Goal: Task Accomplishment & Management: Complete application form

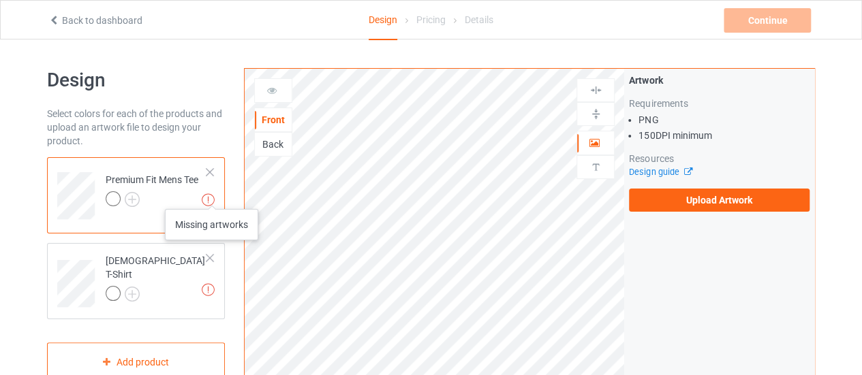
click at [212, 196] on img at bounding box center [208, 199] width 13 height 13
click at [212, 166] on td "Missing artworks Premium Fit Mens Tee" at bounding box center [156, 191] width 117 height 57
click at [212, 168] on div at bounding box center [210, 173] width 10 height 10
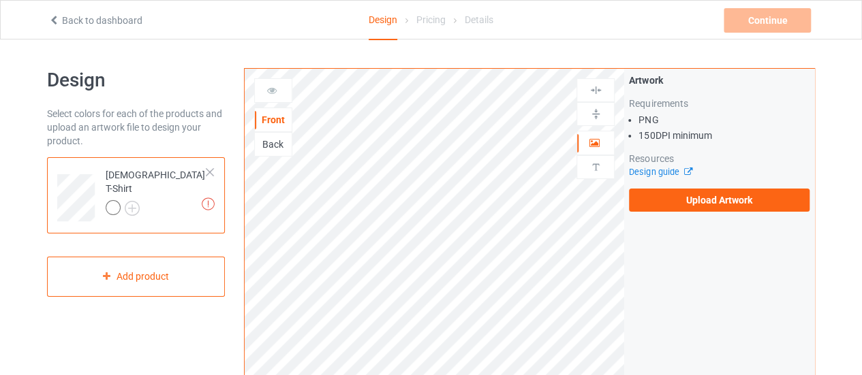
click at [212, 168] on div at bounding box center [210, 173] width 10 height 10
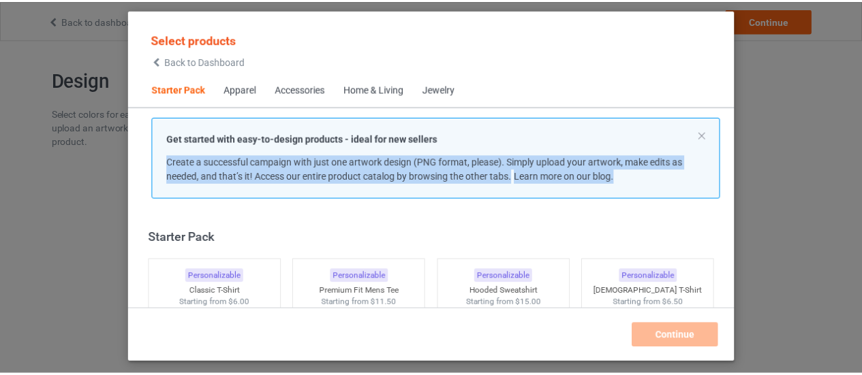
scroll to position [17, 0]
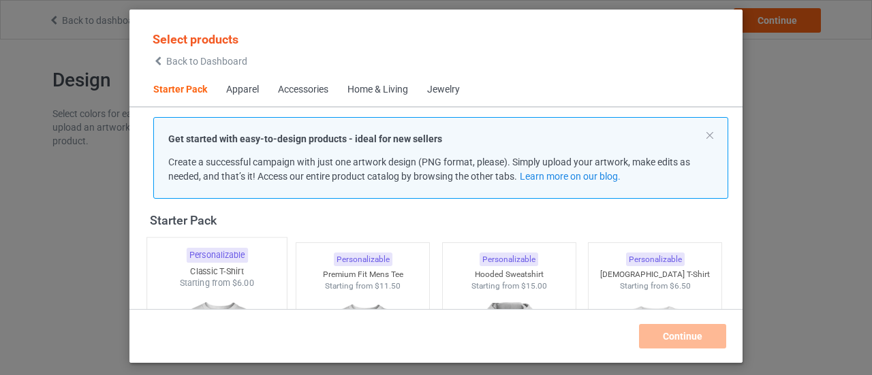
click at [196, 285] on div "Starting from $6.00" at bounding box center [217, 283] width 140 height 12
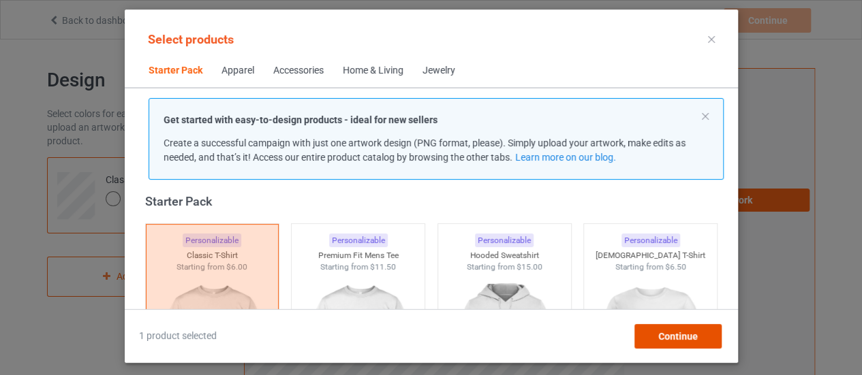
drag, startPoint x: 650, startPoint y: 326, endPoint x: 633, endPoint y: 313, distance: 21.4
click at [648, 325] on div "Continue" at bounding box center [677, 336] width 87 height 25
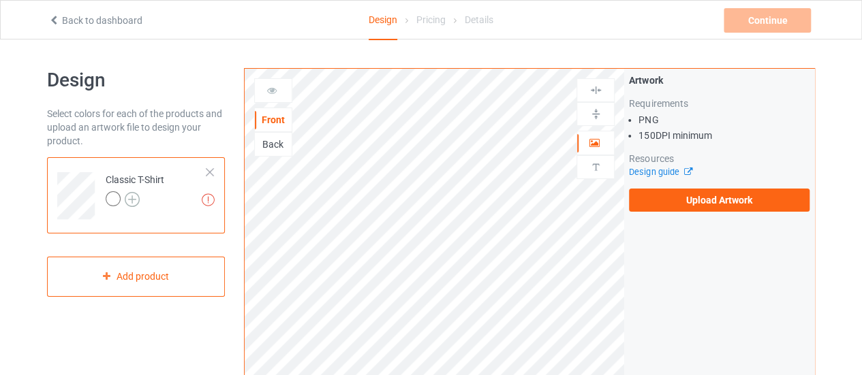
click at [138, 202] on img at bounding box center [132, 199] width 15 height 15
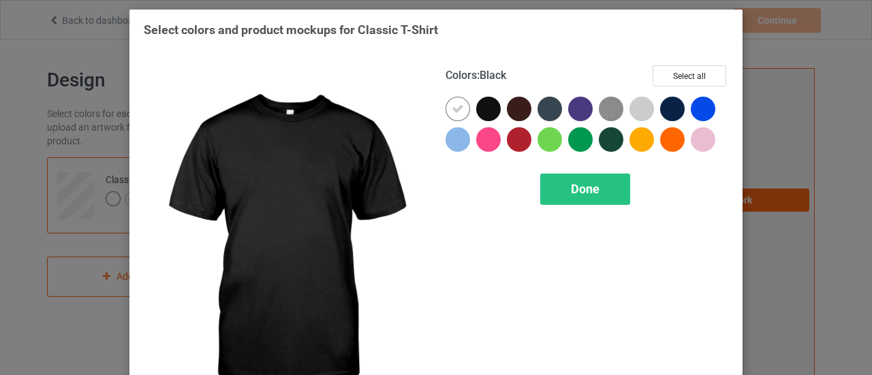
click at [476, 114] on div at bounding box center [488, 109] width 25 height 25
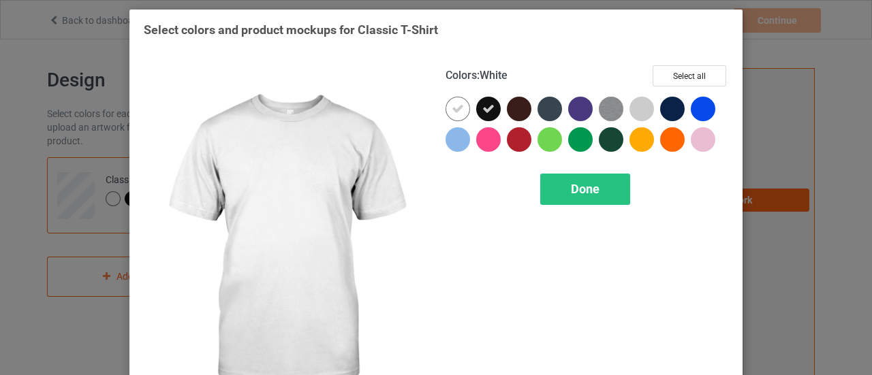
drag, startPoint x: 451, startPoint y: 112, endPoint x: 485, endPoint y: 136, distance: 41.2
click at [452, 113] on icon at bounding box center [458, 109] width 12 height 12
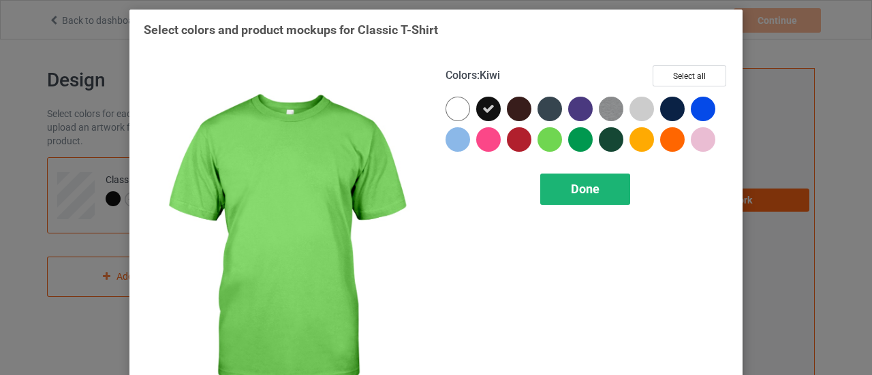
click at [594, 181] on div "Done" at bounding box center [585, 189] width 90 height 31
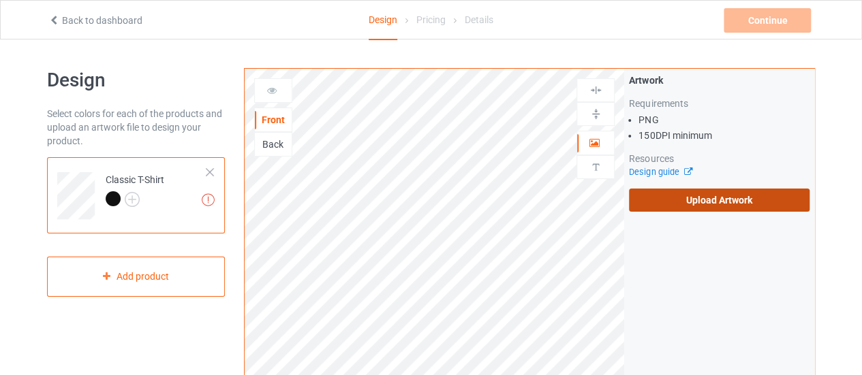
click at [711, 191] on label "Upload Artwork" at bounding box center [719, 200] width 181 height 23
click at [0, 0] on input "Upload Artwork" at bounding box center [0, 0] width 0 height 0
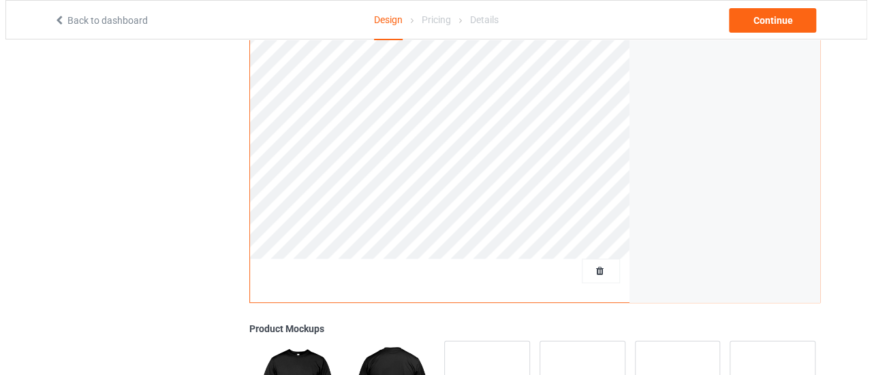
scroll to position [285, 0]
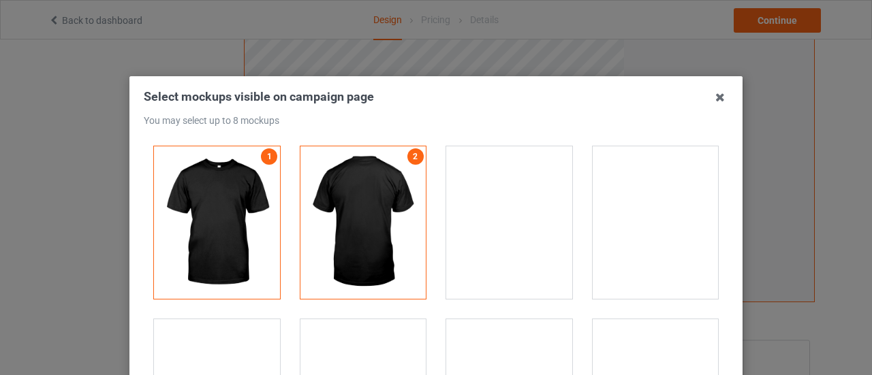
scroll to position [5882, 0]
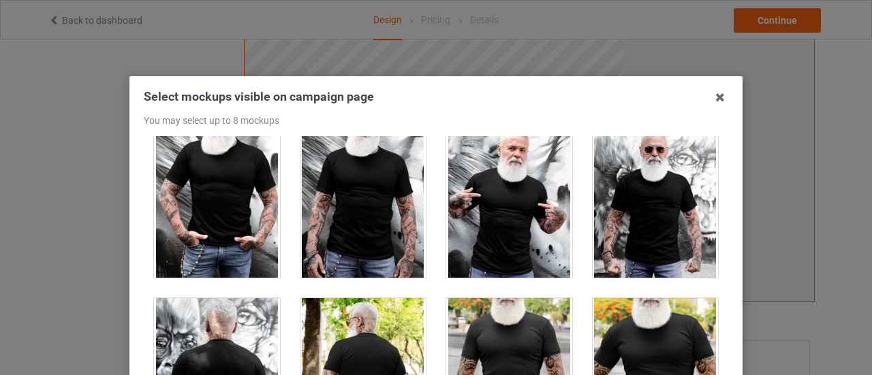
click at [522, 221] on div at bounding box center [509, 201] width 126 height 153
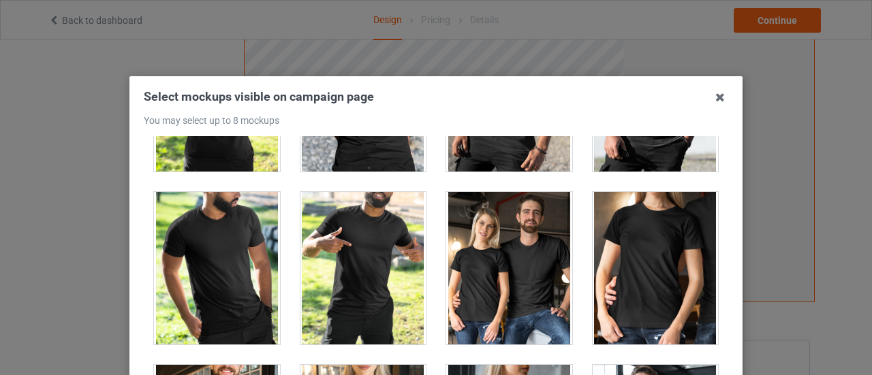
click at [510, 236] on div at bounding box center [509, 268] width 126 height 153
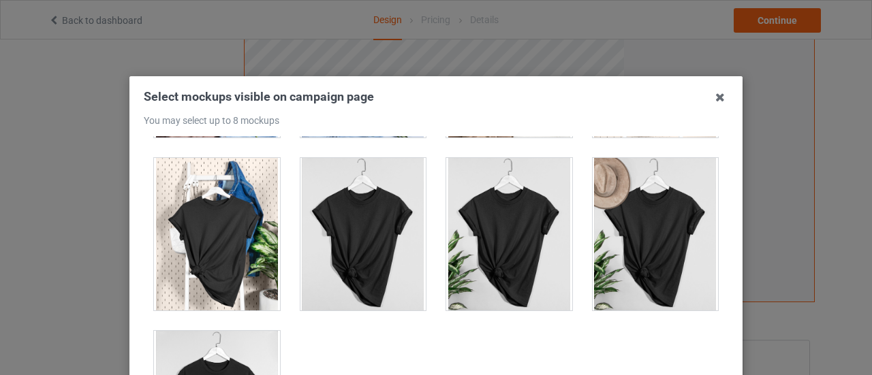
scroll to position [19548, 0]
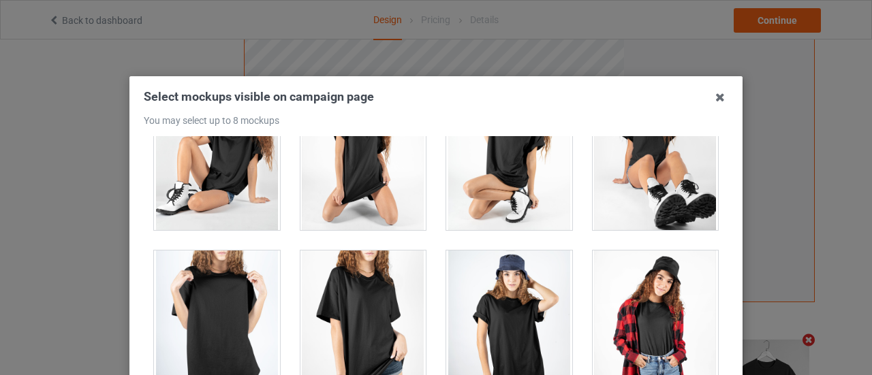
drag, startPoint x: 232, startPoint y: 317, endPoint x: 236, endPoint y: 311, distance: 7.2
click at [230, 315] on div at bounding box center [217, 327] width 126 height 153
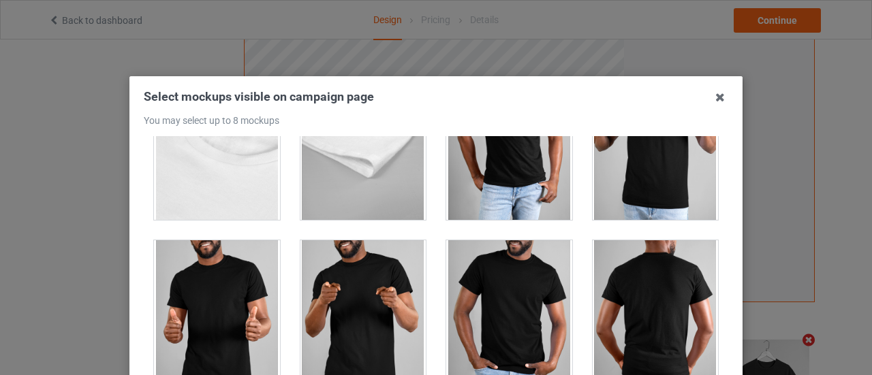
scroll to position [12367, 0]
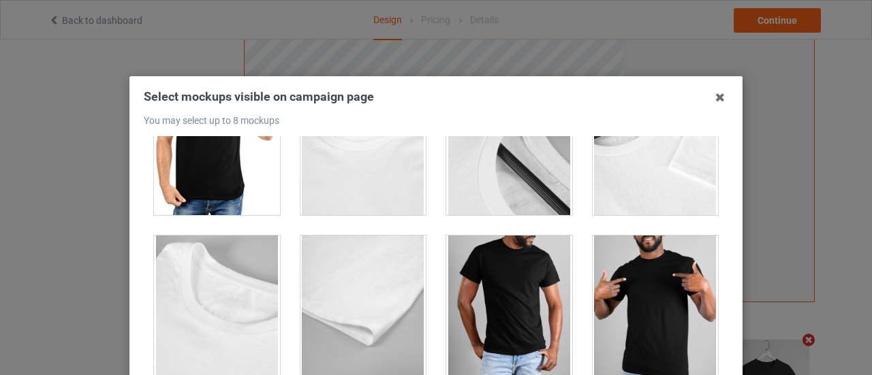
click at [653, 253] on div at bounding box center [656, 312] width 126 height 153
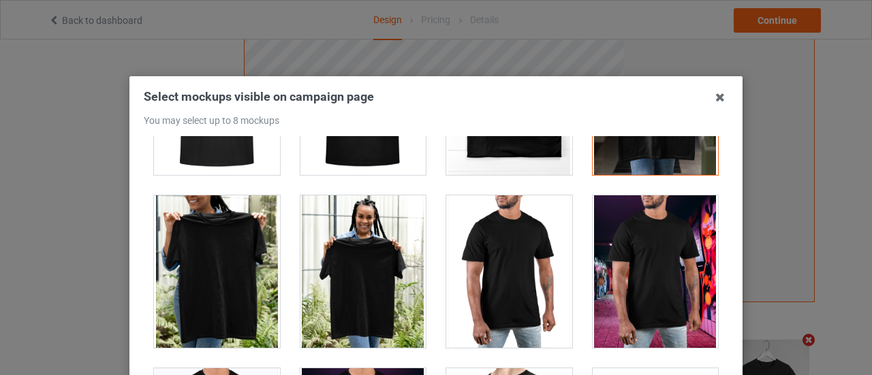
scroll to position [6180, 0]
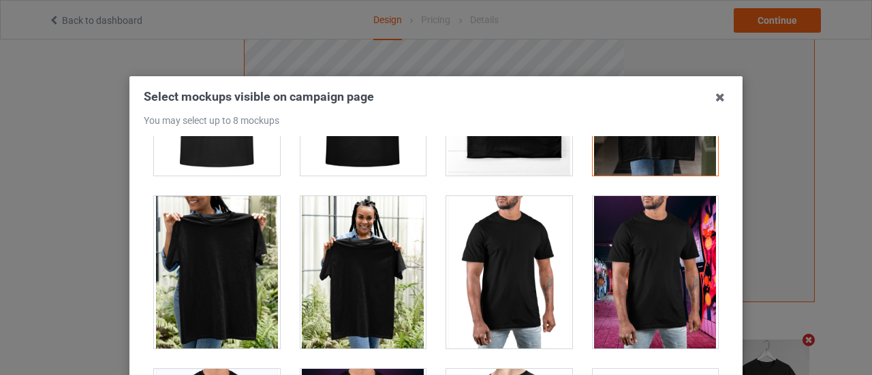
click at [369, 248] on div at bounding box center [363, 272] width 126 height 153
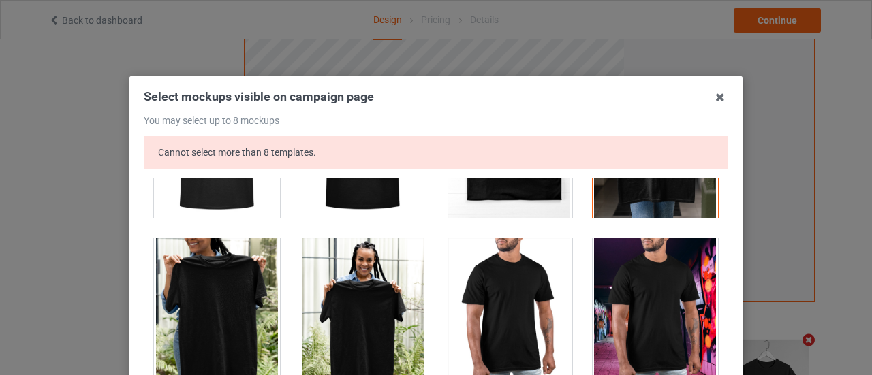
click at [369, 270] on div at bounding box center [363, 314] width 126 height 153
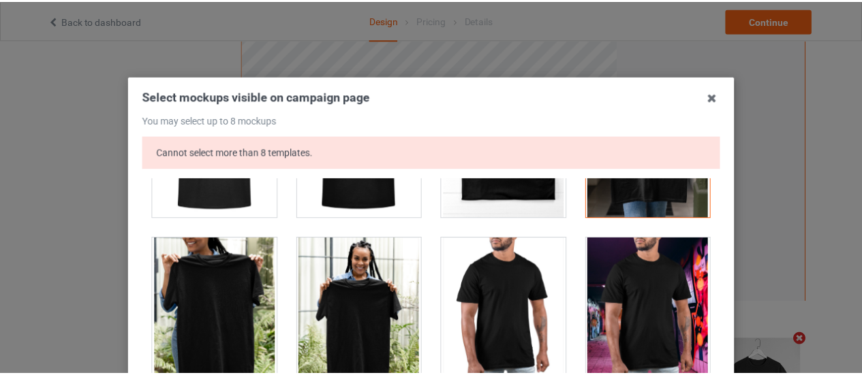
scroll to position [242, 0]
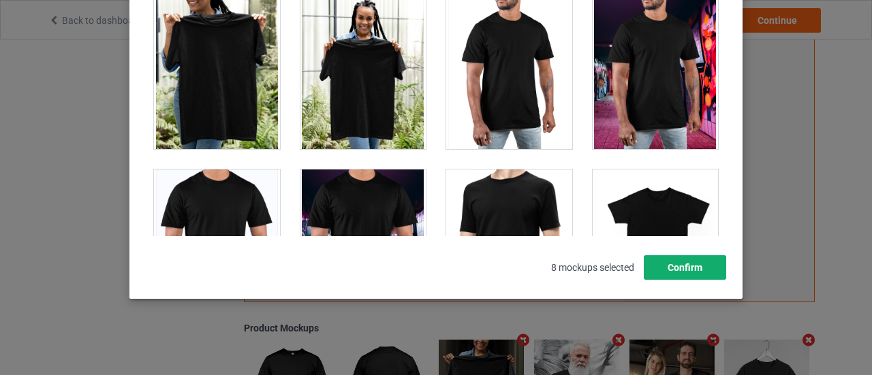
click at [683, 268] on button "Confirm" at bounding box center [685, 267] width 82 height 25
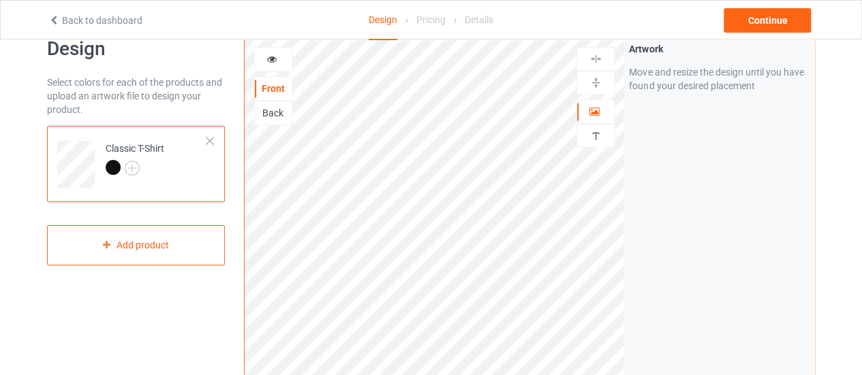
scroll to position [27, 0]
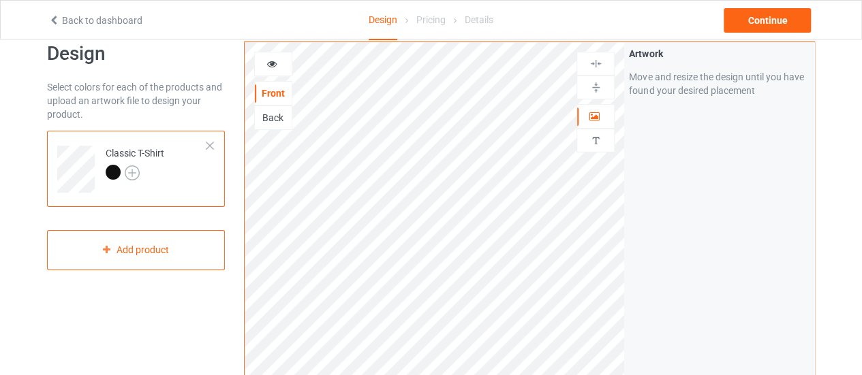
click at [130, 176] on img at bounding box center [132, 173] width 15 height 15
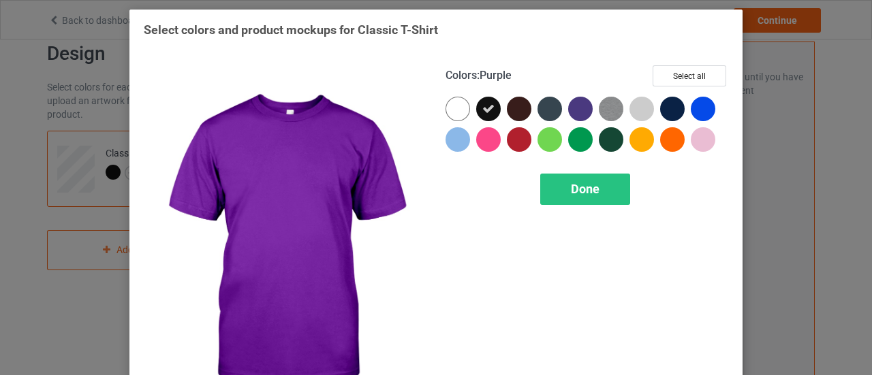
click at [591, 111] on div at bounding box center [583, 112] width 31 height 31
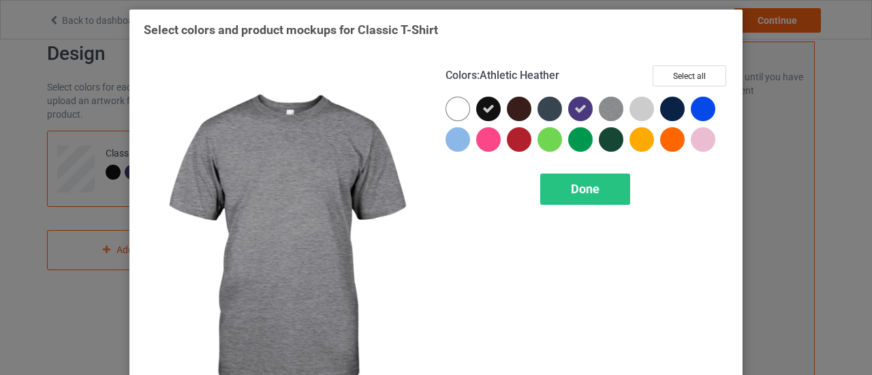
drag, startPoint x: 609, startPoint y: 106, endPoint x: 638, endPoint y: 103, distance: 28.8
click at [608, 106] on img at bounding box center [611, 109] width 25 height 25
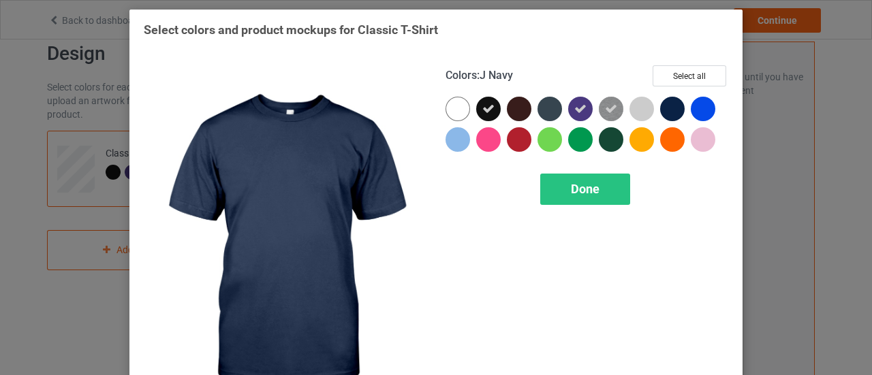
drag, startPoint x: 668, startPoint y: 102, endPoint x: 661, endPoint y: 108, distance: 9.2
click at [668, 104] on div at bounding box center [672, 109] width 25 height 25
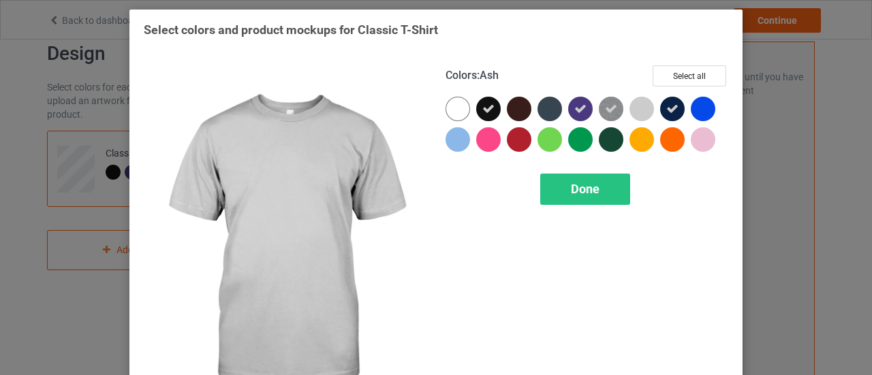
drag, startPoint x: 637, startPoint y: 112, endPoint x: 530, endPoint y: 114, distance: 107.0
click at [633, 112] on div at bounding box center [642, 109] width 25 height 25
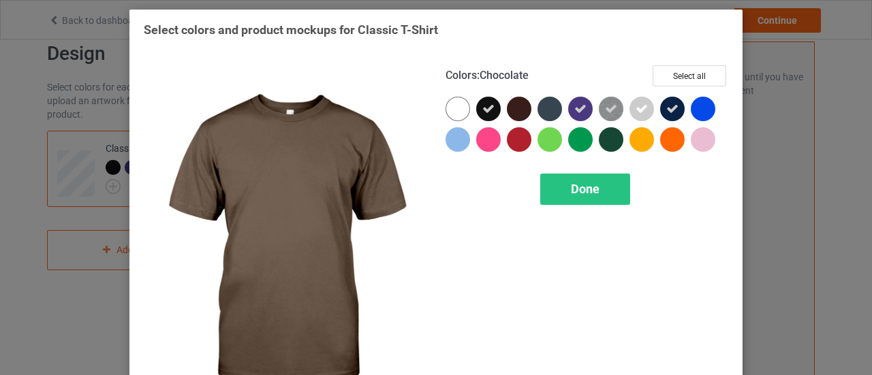
click at [508, 106] on div at bounding box center [519, 109] width 25 height 25
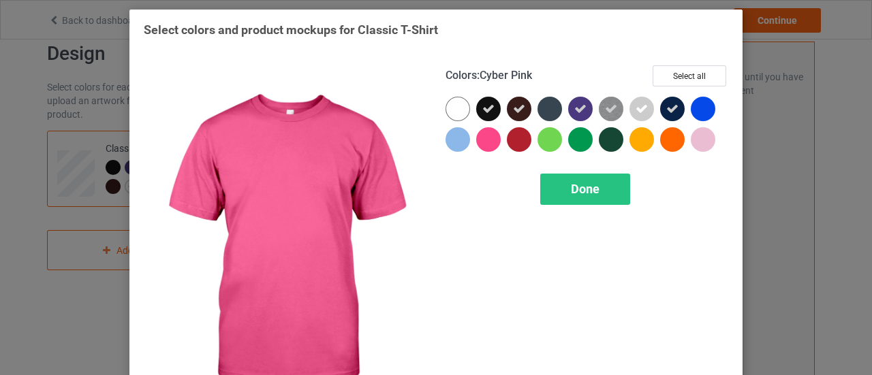
click at [485, 145] on div at bounding box center [488, 139] width 25 height 25
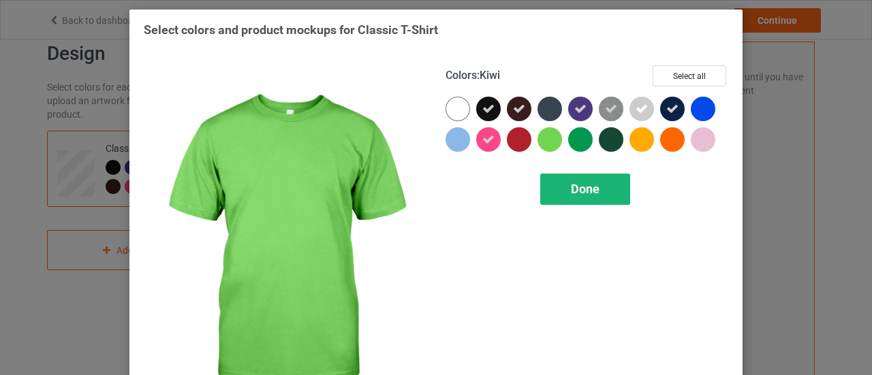
click at [584, 183] on span "Done" at bounding box center [585, 189] width 29 height 14
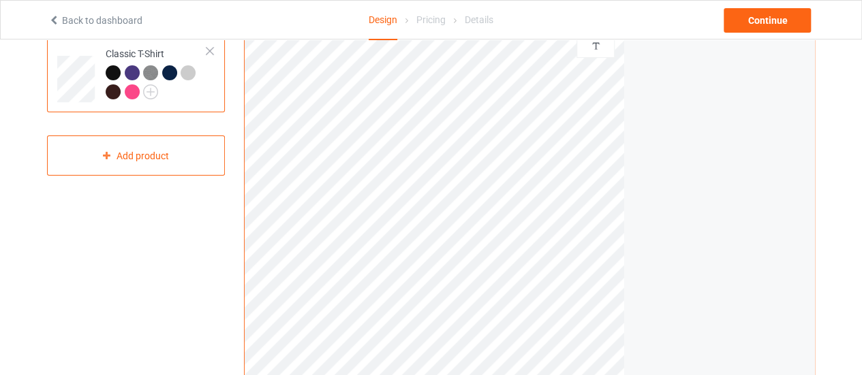
scroll to position [192, 0]
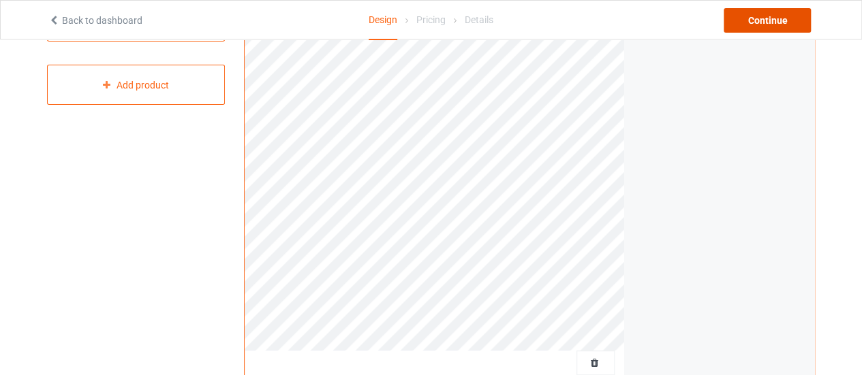
click at [770, 13] on div "Continue" at bounding box center [767, 20] width 87 height 25
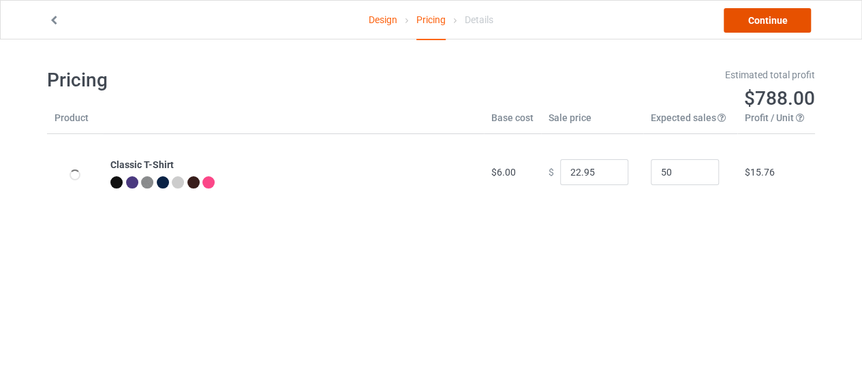
drag, startPoint x: 779, startPoint y: 28, endPoint x: 766, endPoint y: 31, distance: 13.2
click at [779, 28] on link "Continue" at bounding box center [767, 20] width 87 height 25
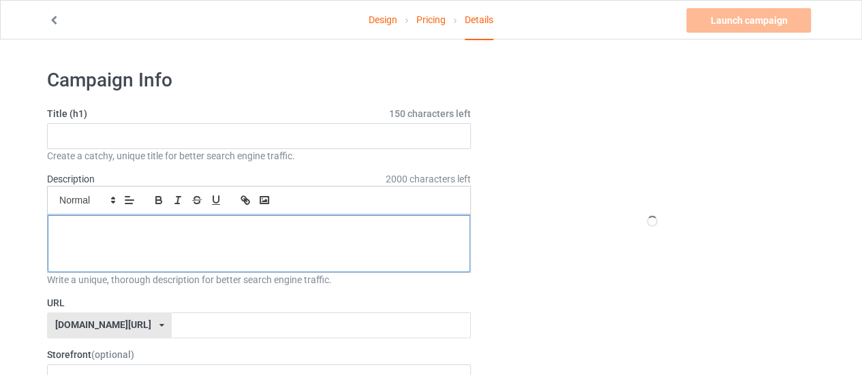
click at [129, 226] on p at bounding box center [259, 230] width 401 height 13
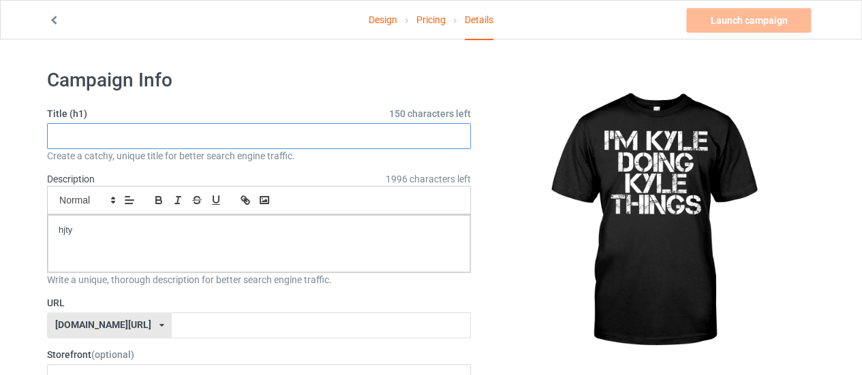
click at [153, 141] on input "text" at bounding box center [259, 136] width 424 height 26
type input "i67i7"
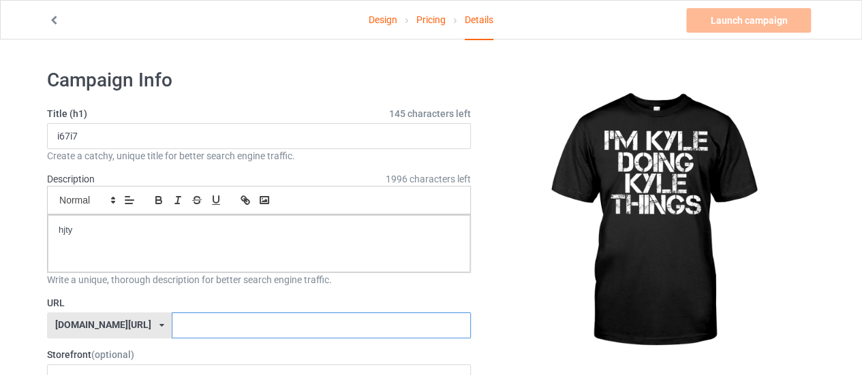
drag, startPoint x: 145, startPoint y: 322, endPoint x: 132, endPoint y: 313, distance: 15.7
click at [172, 322] on input "text" at bounding box center [321, 326] width 298 height 26
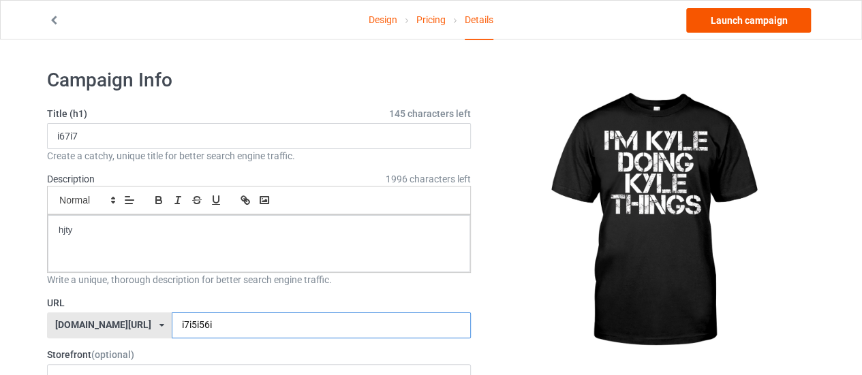
type input "i7i5i56i"
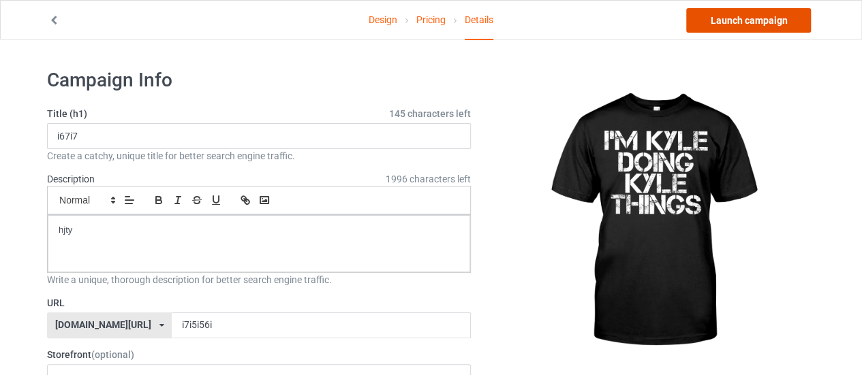
click at [741, 26] on link "Launch campaign" at bounding box center [748, 20] width 125 height 25
